Goal: Task Accomplishment & Management: Manage account settings

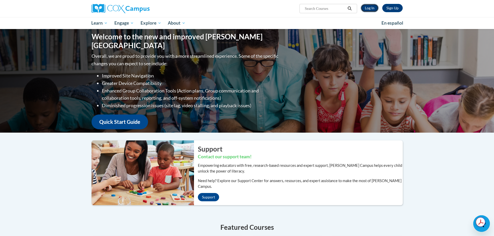
click at [366, 8] on link "Log In" at bounding box center [369, 8] width 18 height 8
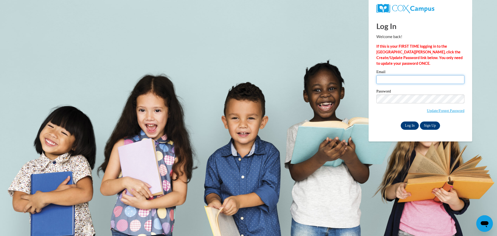
type input "admin@agile.net"
click at [409, 123] on input "Log In" at bounding box center [410, 126] width 18 height 8
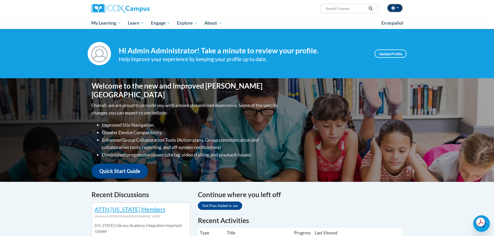
click at [396, 10] on button "button" at bounding box center [395, 8] width 16 height 8
